Goal: Transaction & Acquisition: Purchase product/service

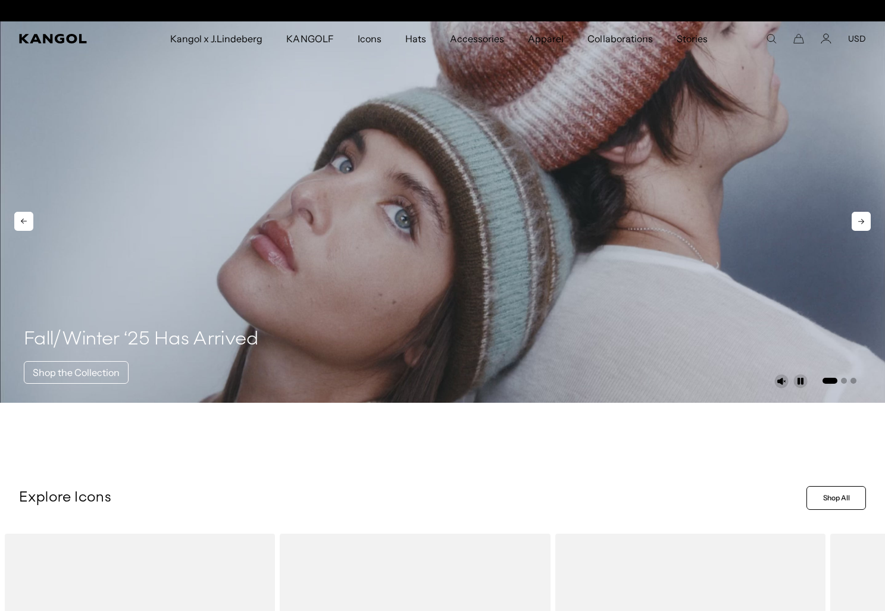
scroll to position [0, 245]
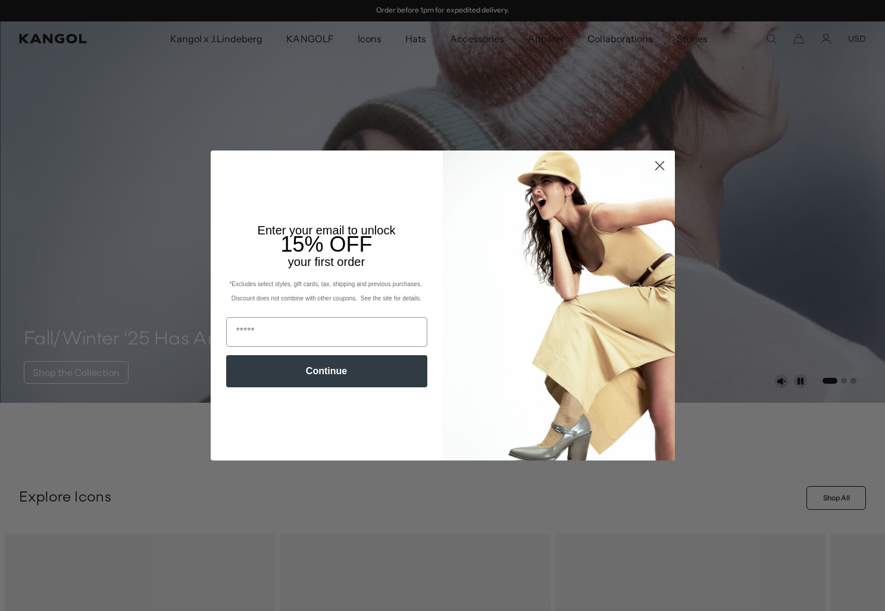
click at [658, 163] on circle "Close dialog" at bounding box center [659, 166] width 20 height 20
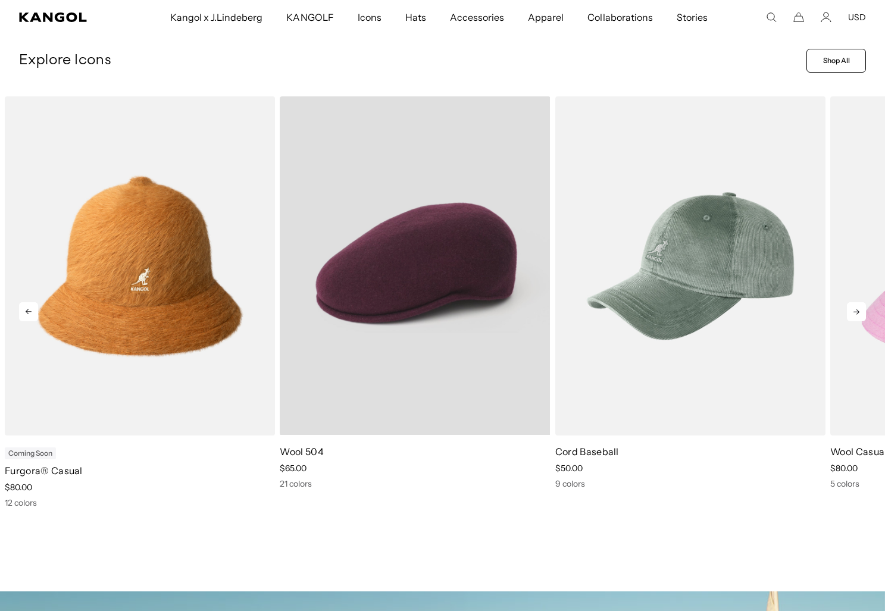
scroll to position [0, 0]
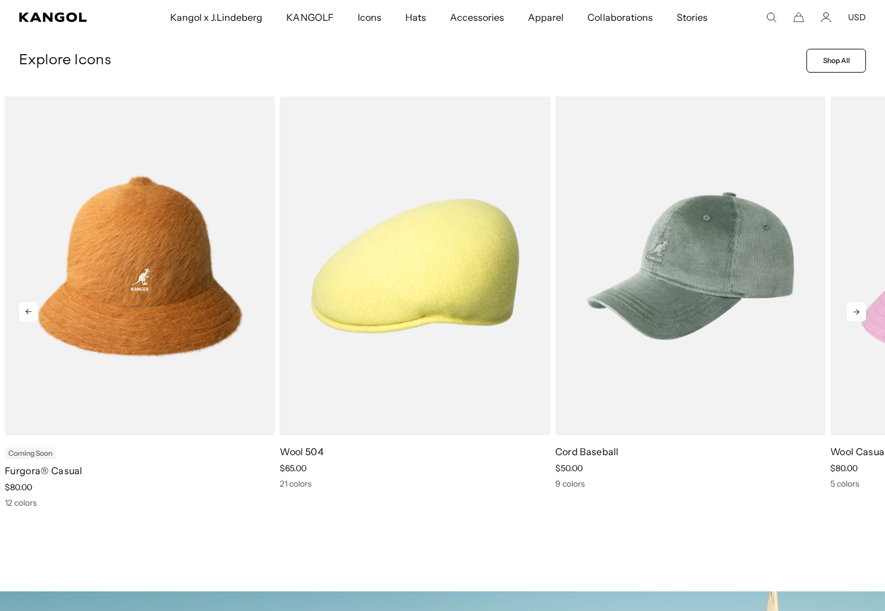
click at [857, 309] on icon at bounding box center [856, 311] width 19 height 19
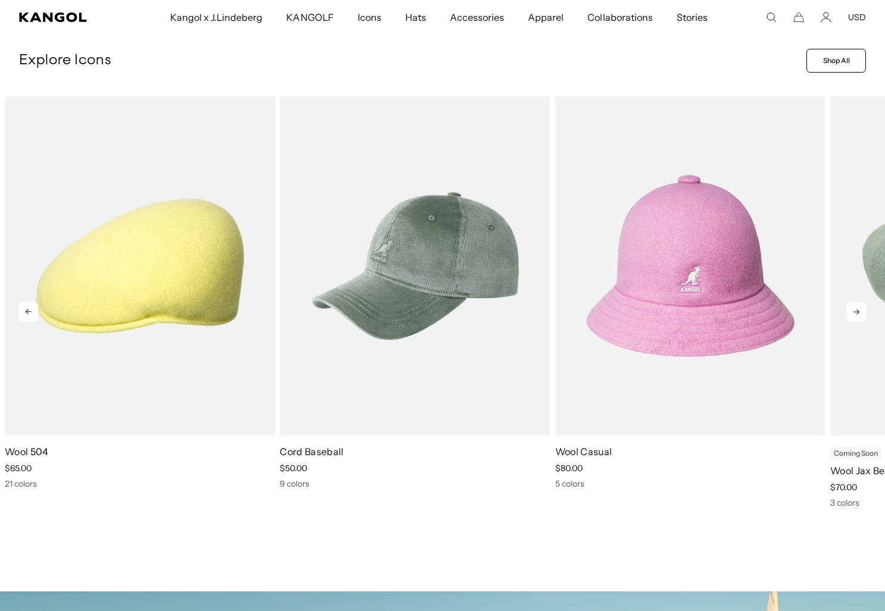
click at [857, 309] on icon at bounding box center [856, 311] width 19 height 19
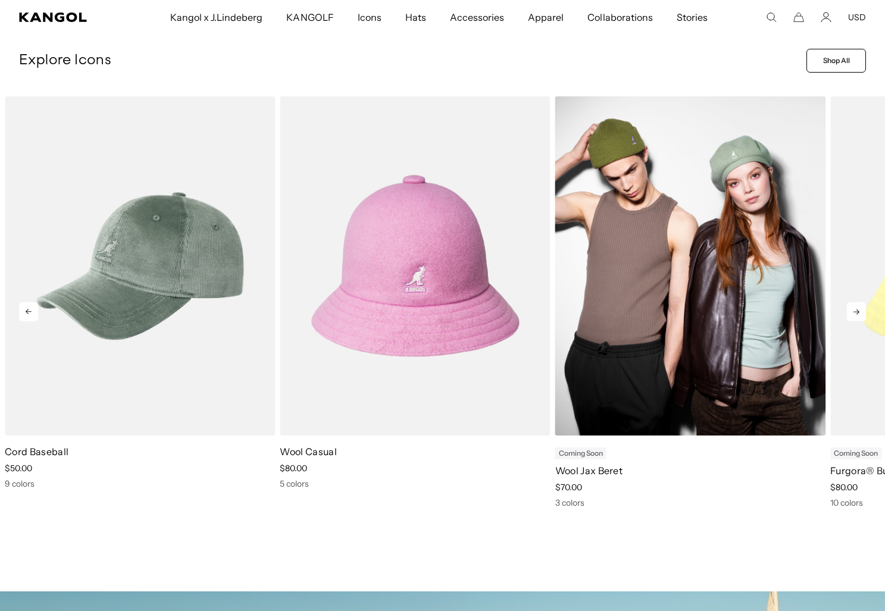
scroll to position [0, 245]
click at [695, 300] on img "5 of 11" at bounding box center [690, 265] width 270 height 339
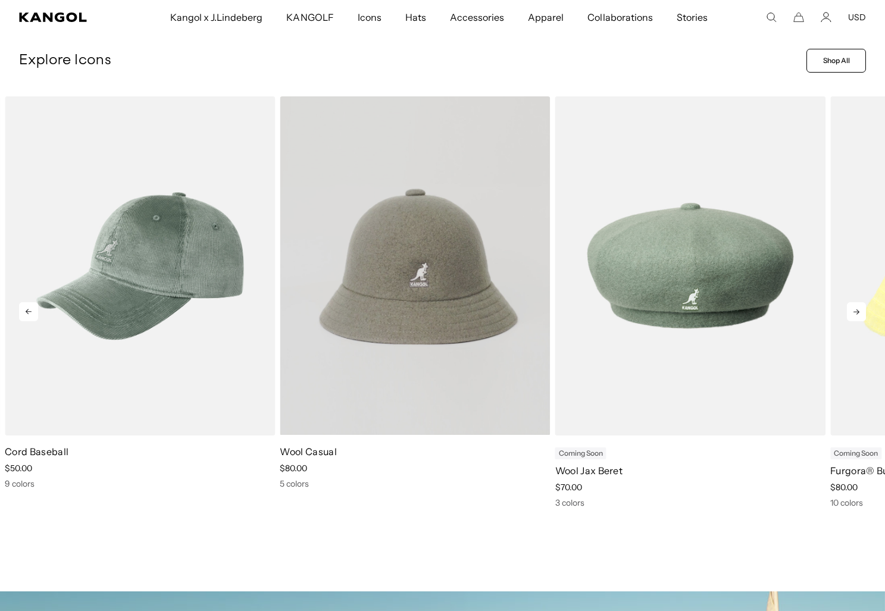
scroll to position [0, 0]
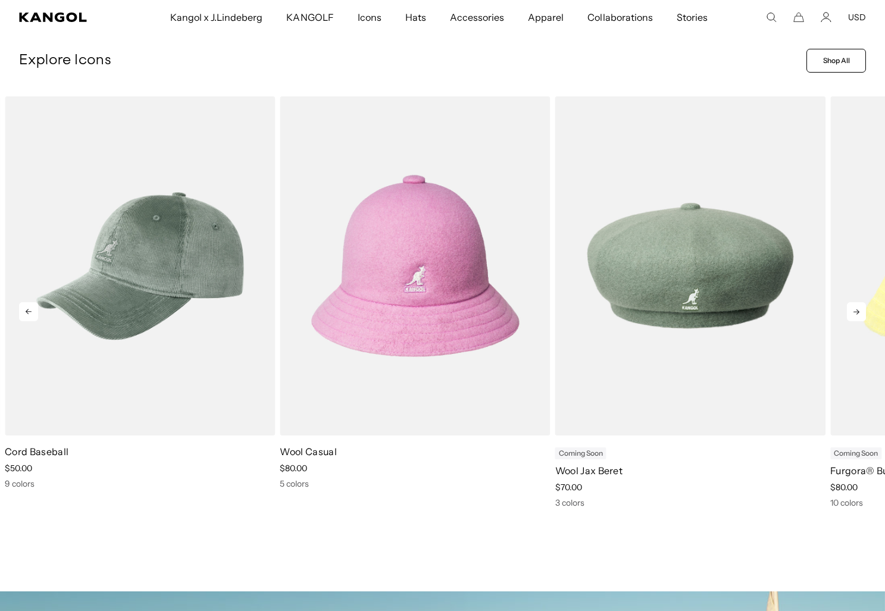
click at [856, 309] on icon at bounding box center [856, 311] width 19 height 19
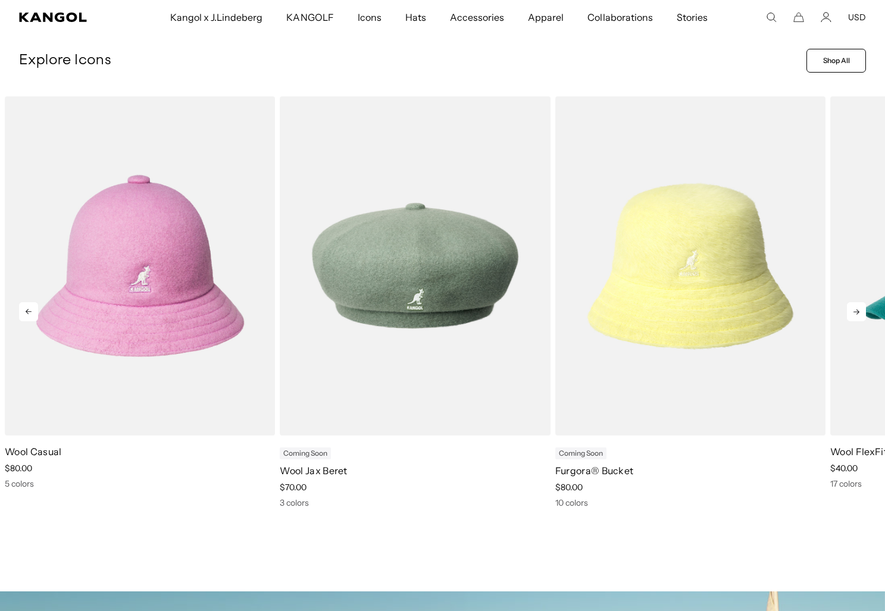
scroll to position [0, 245]
click at [856, 309] on icon at bounding box center [856, 311] width 19 height 19
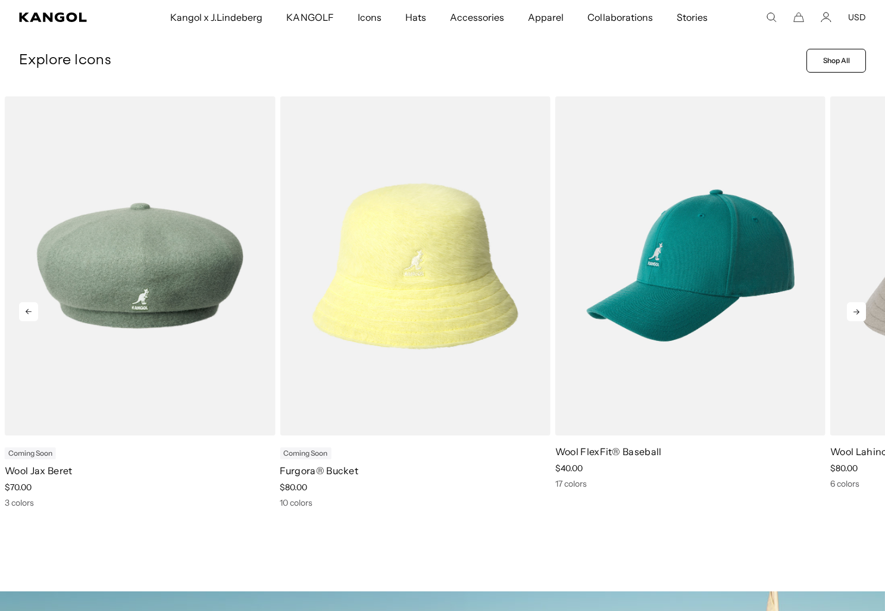
click at [856, 309] on icon at bounding box center [856, 311] width 19 height 19
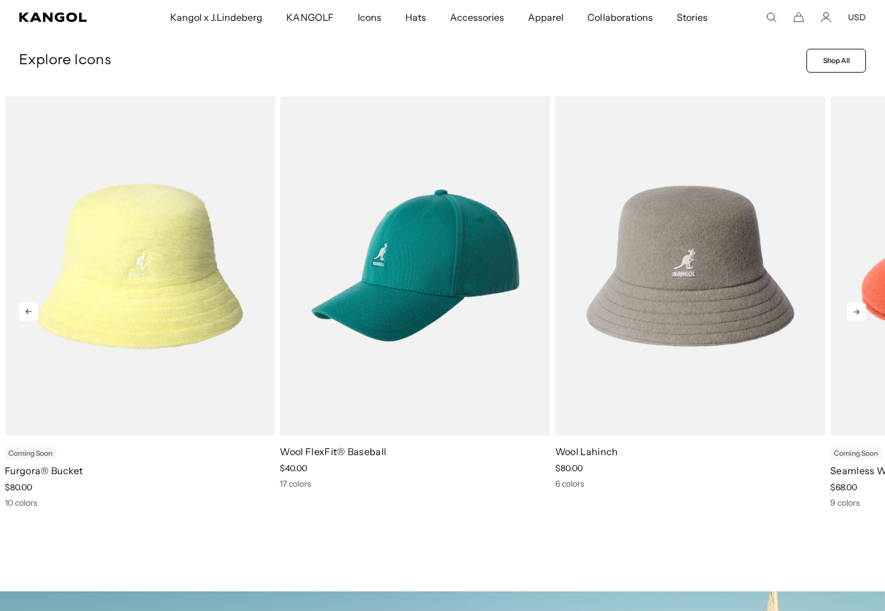
click at [856, 309] on icon at bounding box center [856, 311] width 19 height 19
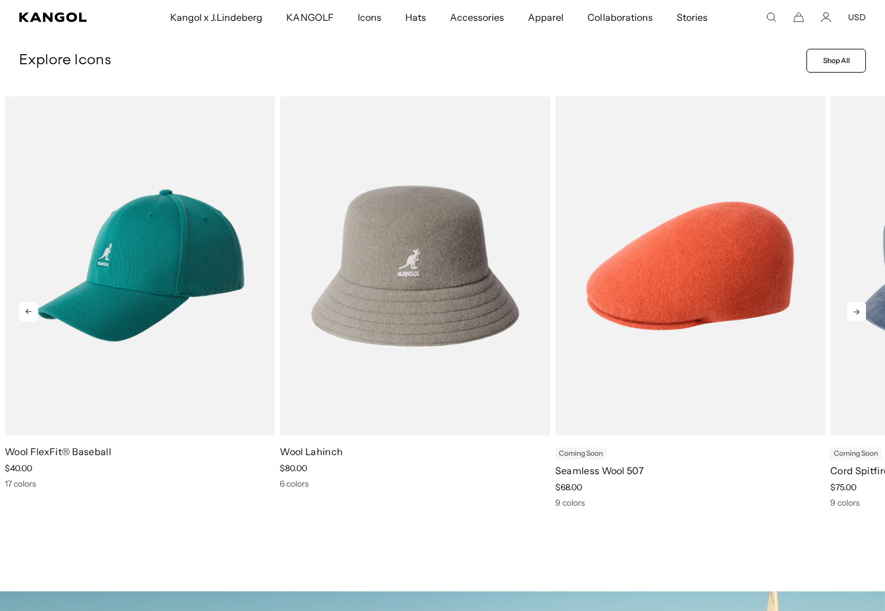
click at [856, 309] on icon at bounding box center [856, 311] width 19 height 19
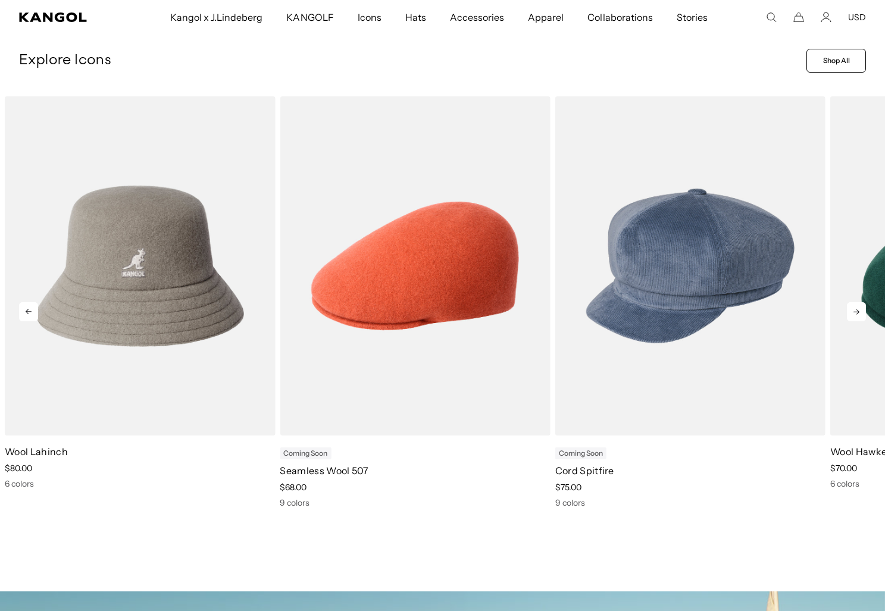
scroll to position [0, 0]
click at [856, 309] on icon at bounding box center [856, 311] width 19 height 19
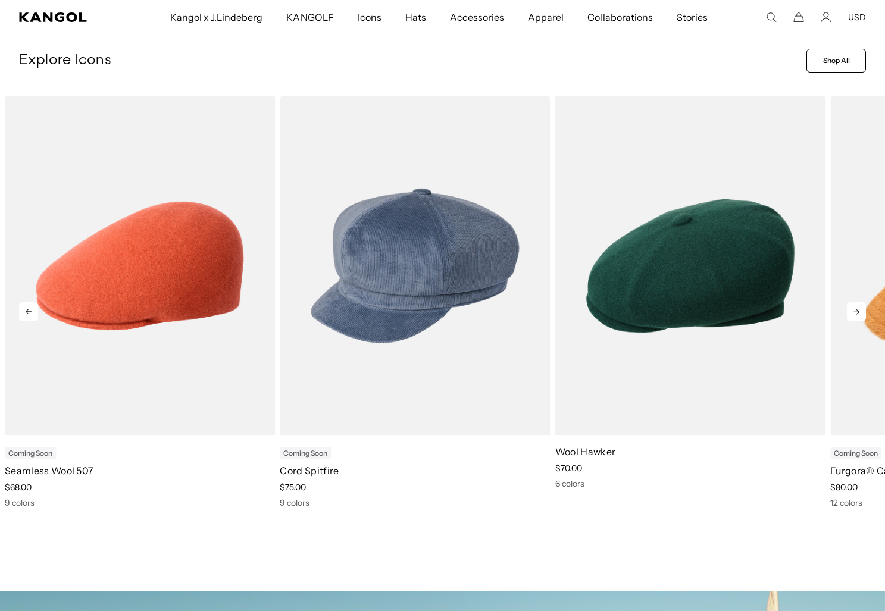
click at [856, 309] on icon at bounding box center [856, 311] width 19 height 19
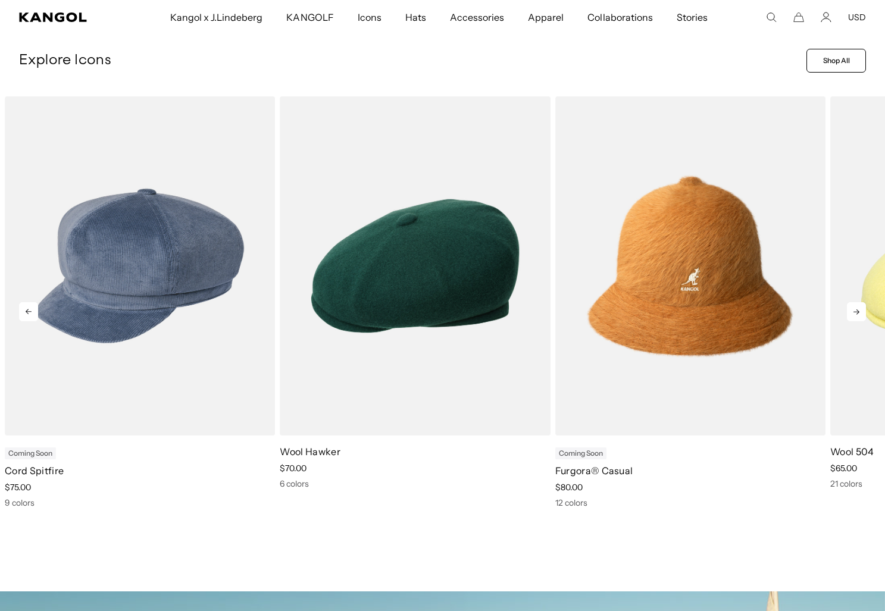
scroll to position [0, 245]
click at [856, 309] on icon at bounding box center [856, 311] width 19 height 19
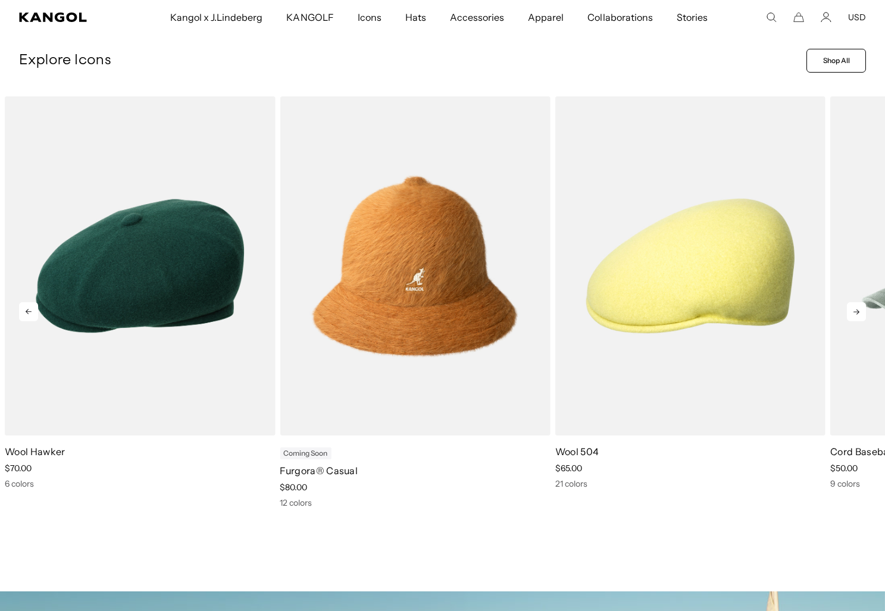
click at [856, 309] on icon at bounding box center [856, 311] width 19 height 19
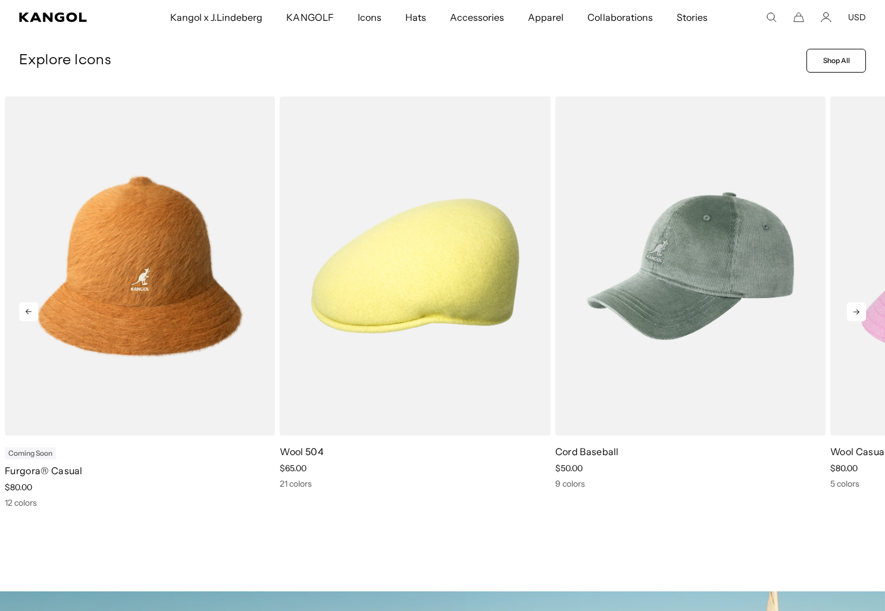
scroll to position [0, 0]
click at [856, 309] on icon at bounding box center [856, 311] width 19 height 19
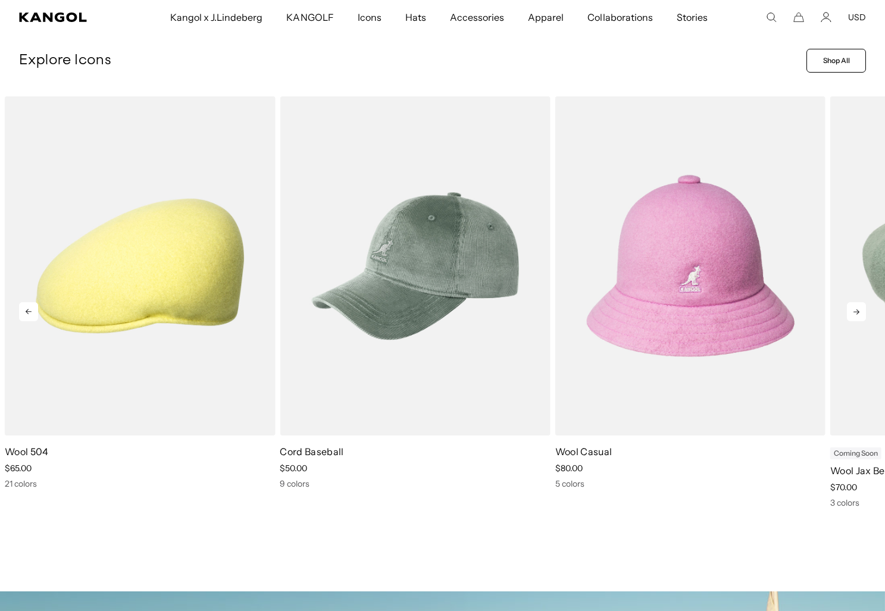
click at [856, 309] on icon at bounding box center [856, 311] width 19 height 19
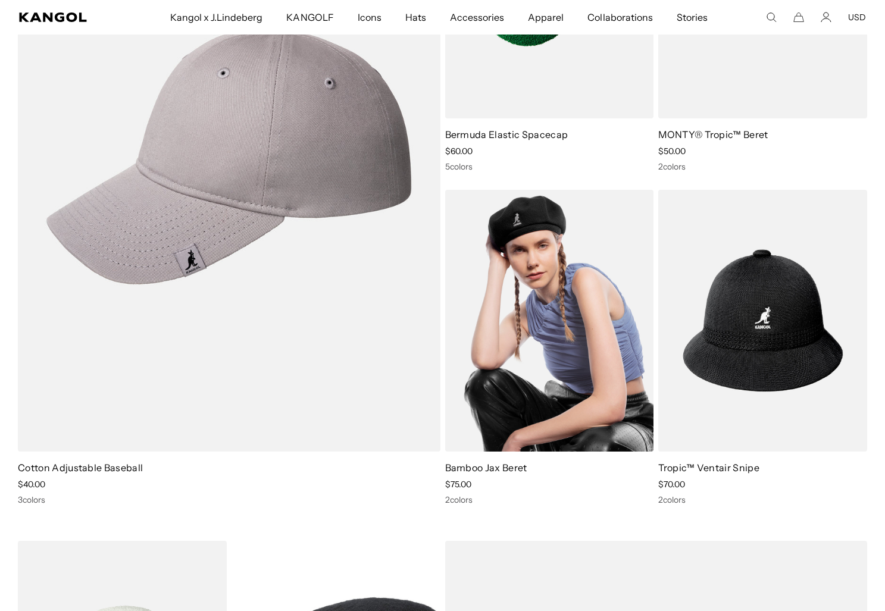
click at [523, 286] on img at bounding box center [549, 321] width 209 height 262
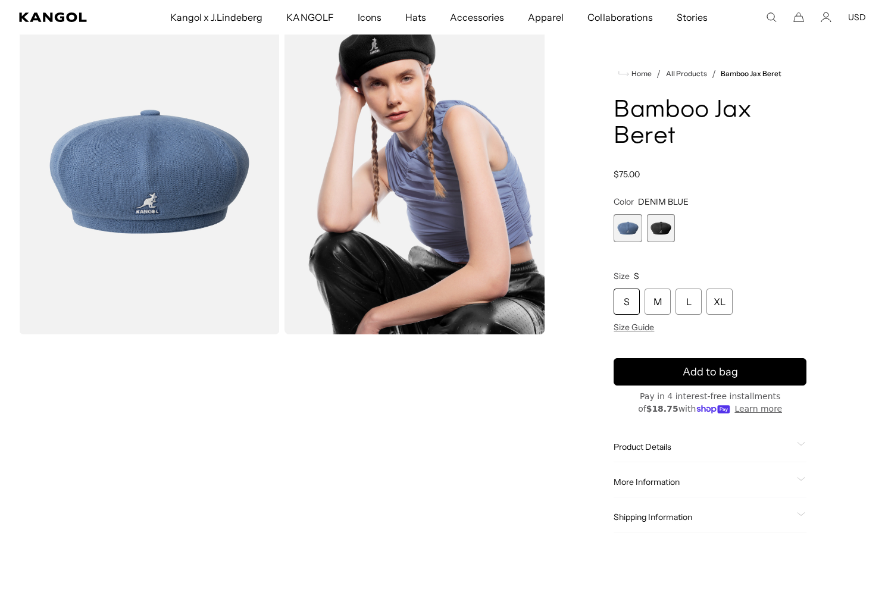
scroll to position [0, 245]
click at [663, 226] on span "2 of 2" at bounding box center [661, 228] width 28 height 28
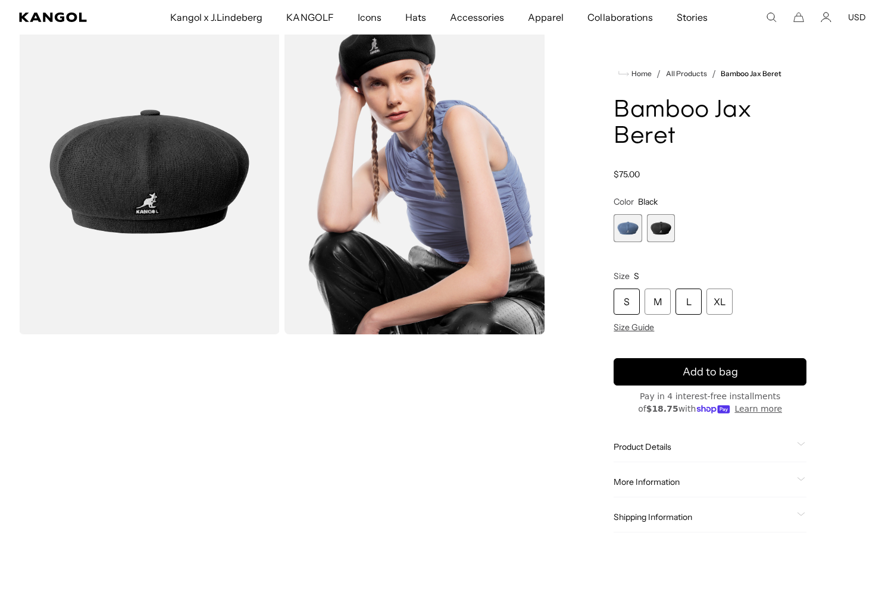
click at [689, 302] on div "L" at bounding box center [689, 302] width 26 height 26
click at [802, 510] on div "Shipping Information Ship to 95014 Standard Shipping : [DATE] Expedited Shippin…" at bounding box center [710, 517] width 193 height 30
click at [678, 516] on span "Shipping Information" at bounding box center [703, 517] width 179 height 11
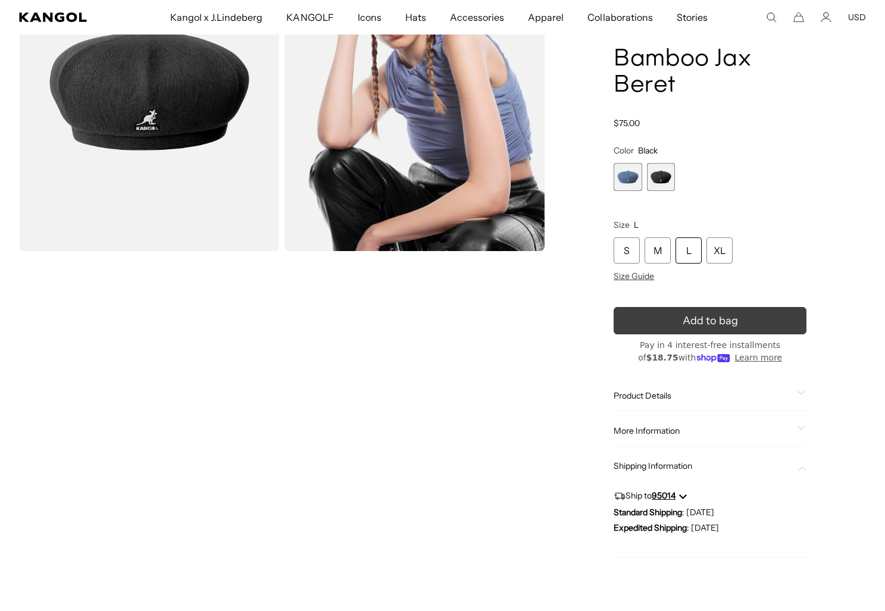
click at [708, 322] on icon "submit" at bounding box center [711, 321] width 20 height 20
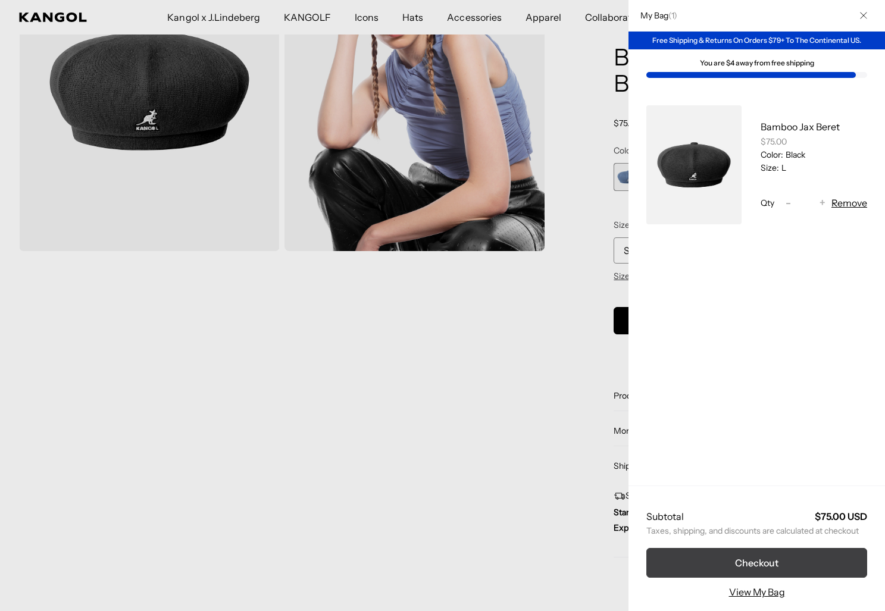
click at [749, 560] on button "Checkout" at bounding box center [756, 563] width 221 height 30
